Goal: Navigation & Orientation: Find specific page/section

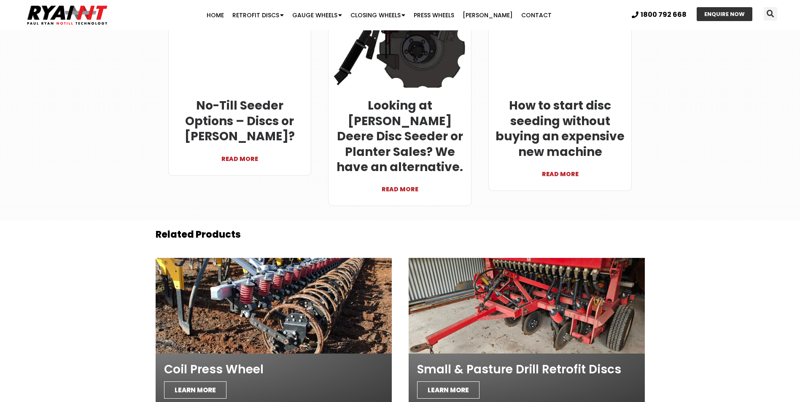
scroll to position [2571, 0]
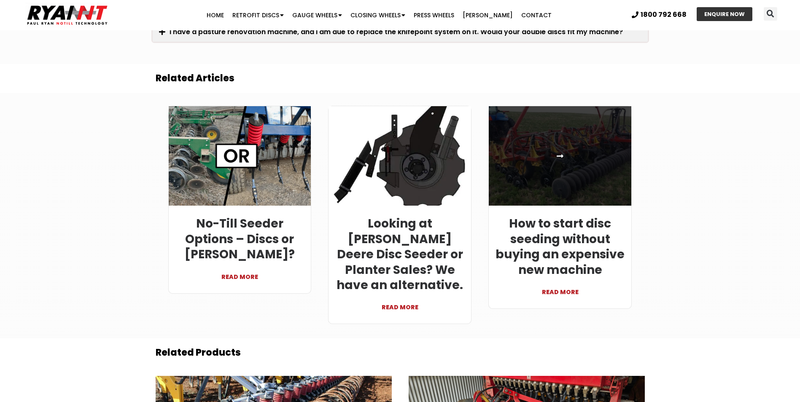
click at [539, 139] on link at bounding box center [560, 156] width 142 height 100
